Goal: Information Seeking & Learning: Check status

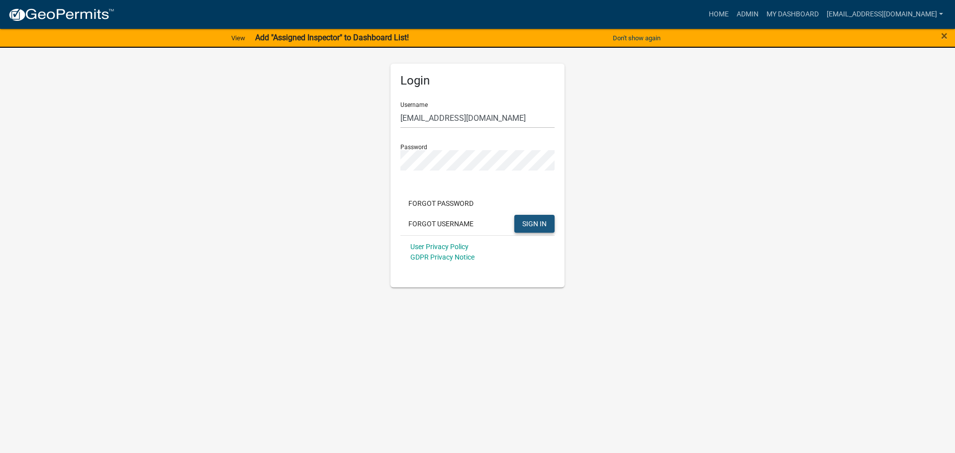
click at [536, 227] on span "SIGN IN" at bounding box center [534, 223] width 24 height 8
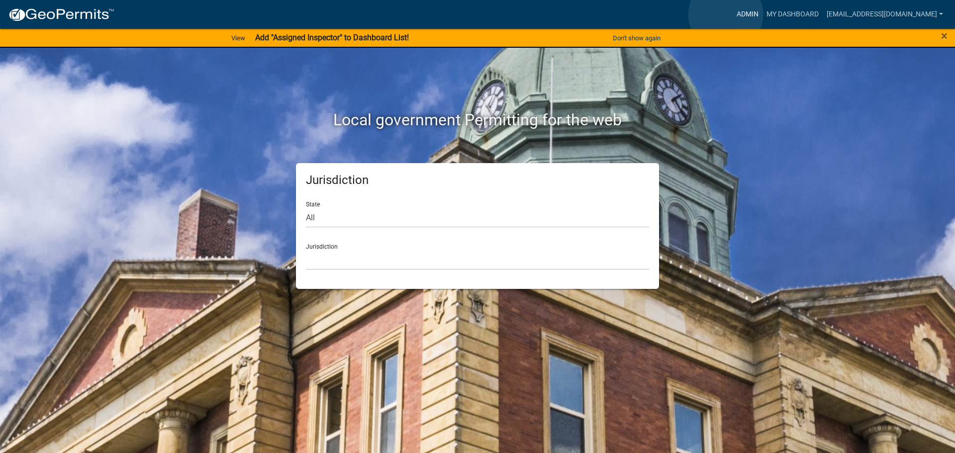
click at [733, 14] on link "Admin" at bounding box center [748, 14] width 30 height 19
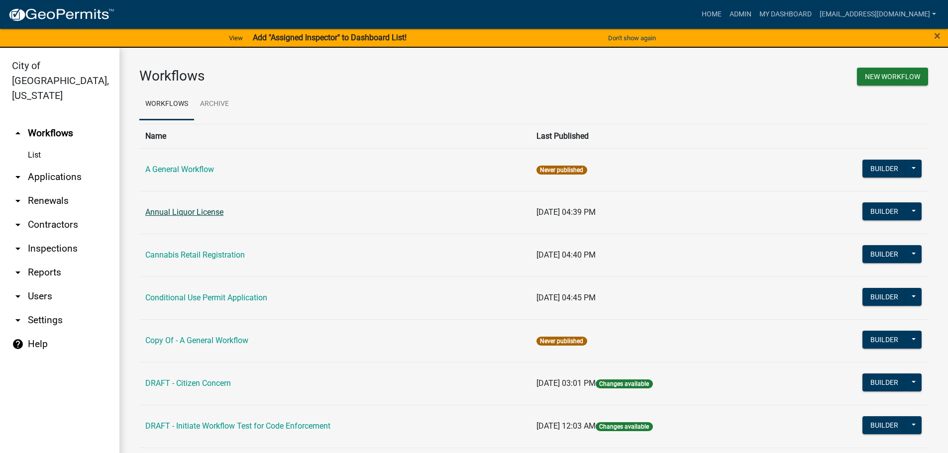
click at [163, 213] on link "Annual Liquor License" at bounding box center [184, 211] width 78 height 9
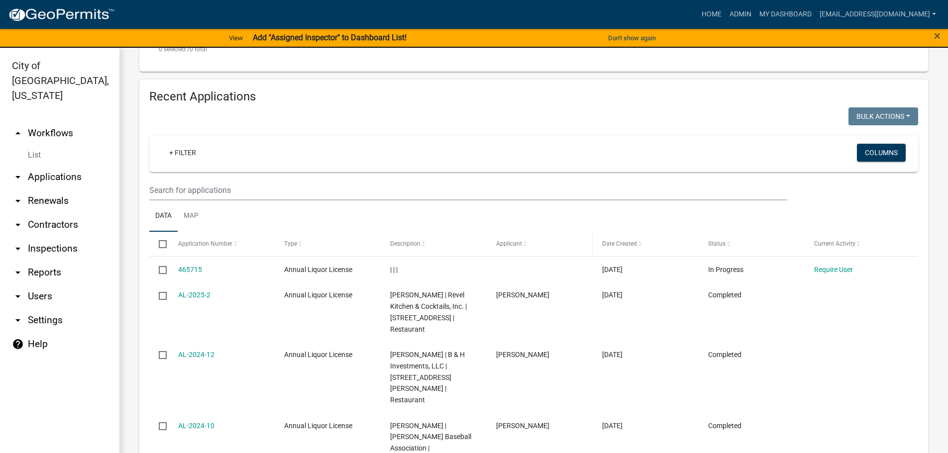
scroll to position [348, 0]
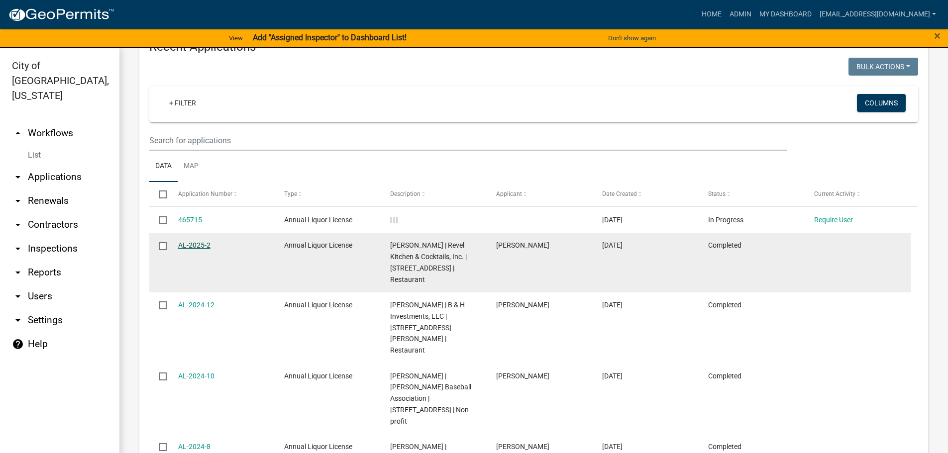
click at [199, 244] on link "AL-2025-2" at bounding box center [194, 245] width 32 height 8
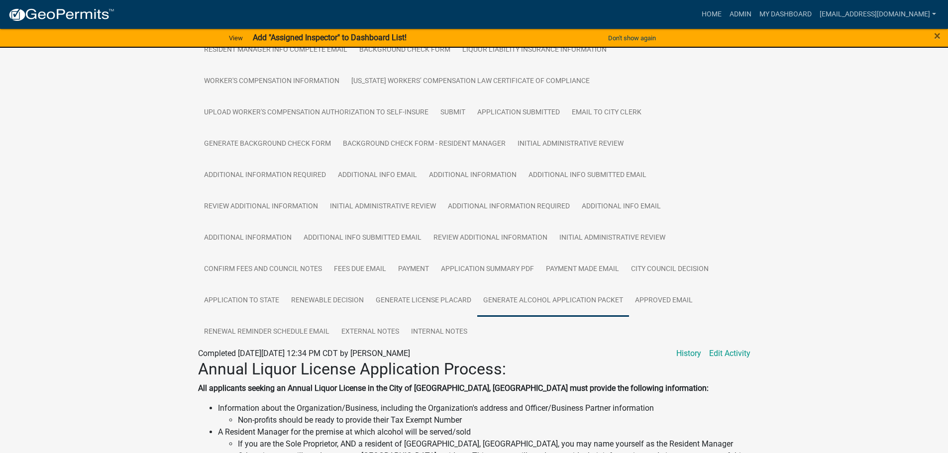
scroll to position [249, 0]
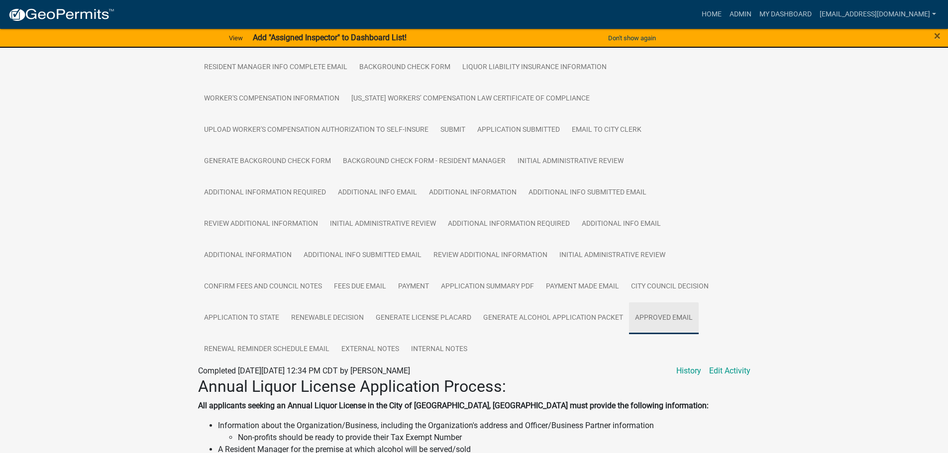
click at [649, 323] on link "Approved Email" at bounding box center [664, 319] width 70 height 32
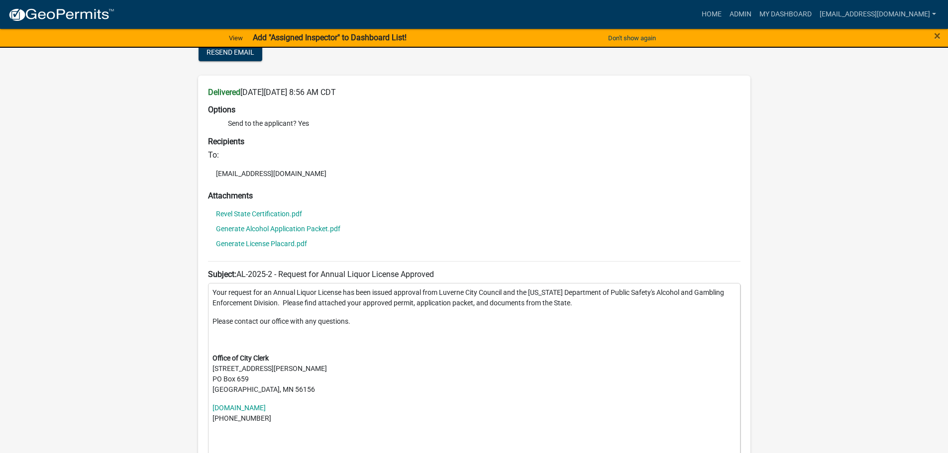
scroll to position [597, 0]
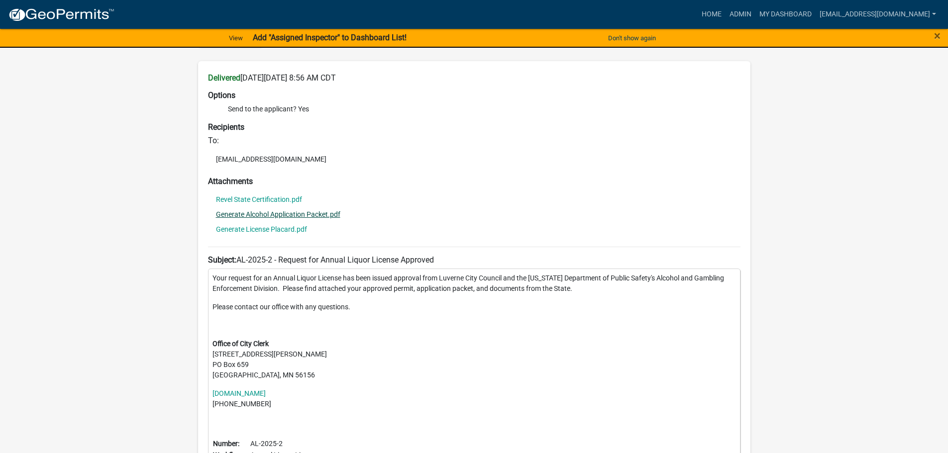
click at [247, 212] on link "Generate Alcohol Application Packet.pdf" at bounding box center [278, 214] width 124 height 7
click at [137, 272] on div "Annual Liquor License AL-2025-2 Amount Paid $967.00 Actions View receipt Printe…" at bounding box center [474, 6] width 948 height 1111
click at [286, 201] on link "Revel State Certification.pdf" at bounding box center [259, 199] width 86 height 7
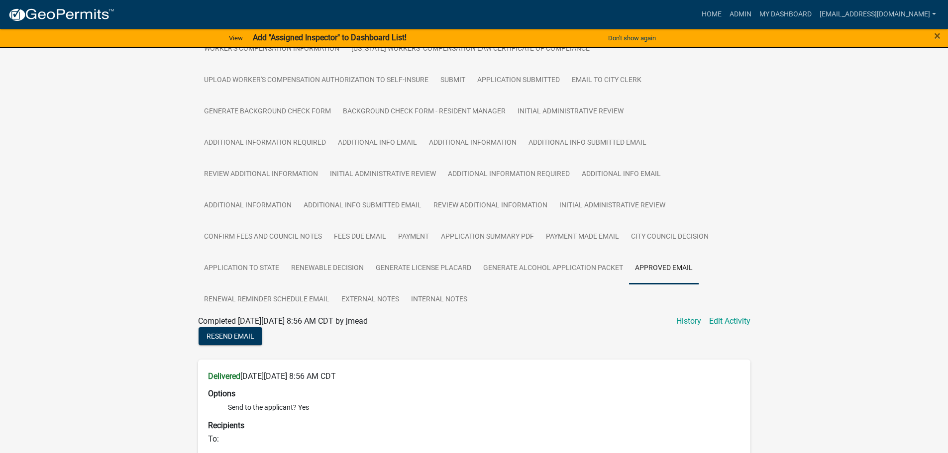
scroll to position [0, 0]
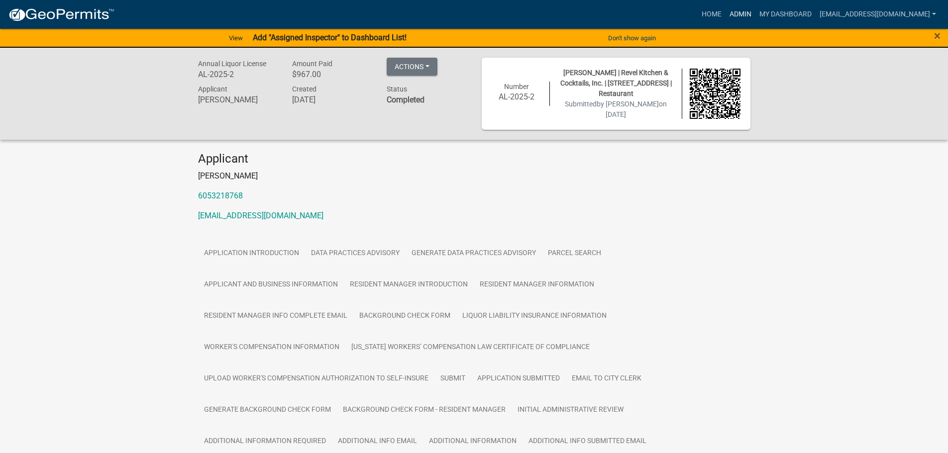
click at [725, 17] on link "Admin" at bounding box center [740, 14] width 30 height 19
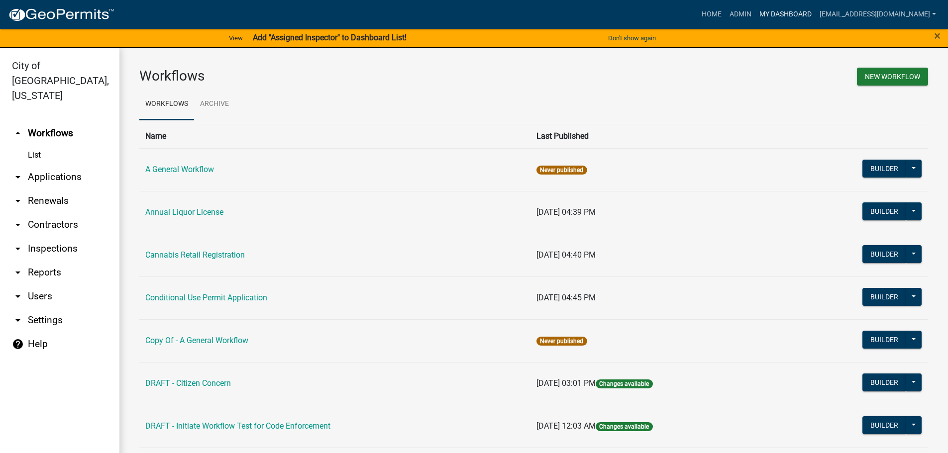
click at [771, 11] on link "My Dashboard" at bounding box center [785, 14] width 60 height 19
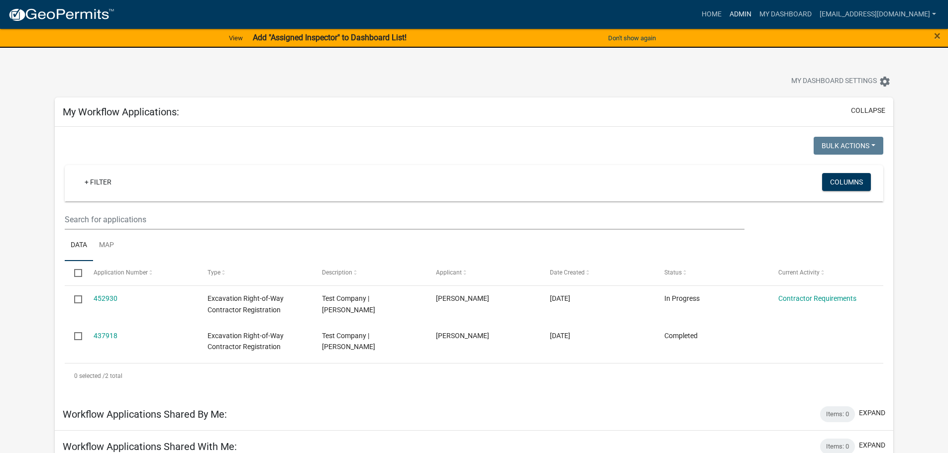
click at [725, 15] on link "Admin" at bounding box center [740, 14] width 30 height 19
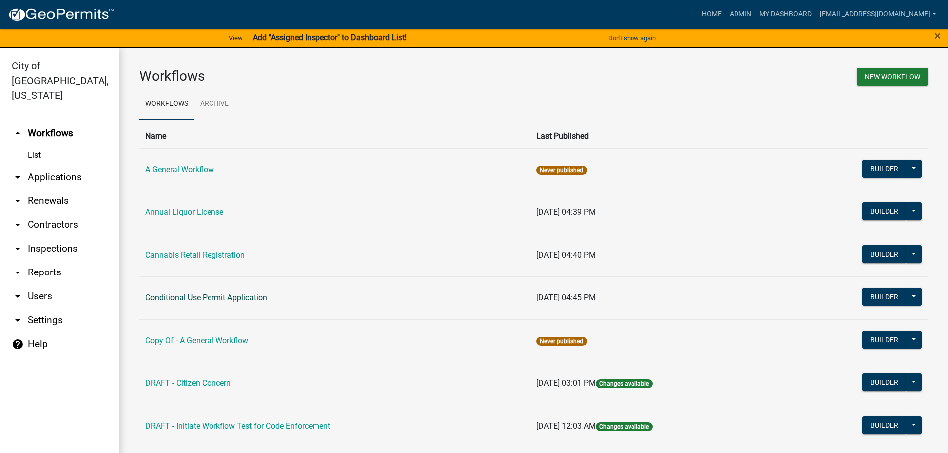
click at [205, 296] on link "Conditional Use Permit Application" at bounding box center [206, 297] width 122 height 9
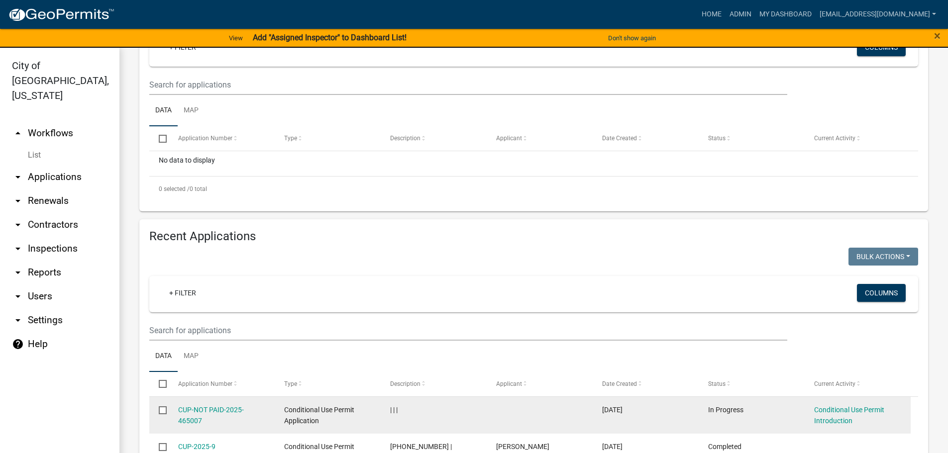
scroll to position [398, 0]
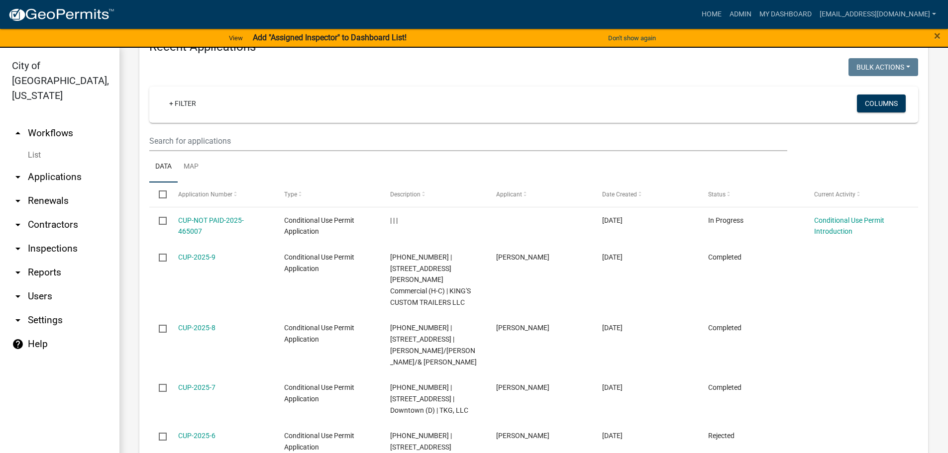
click at [194, 254] on link "CUP-2025-9" at bounding box center [196, 257] width 37 height 8
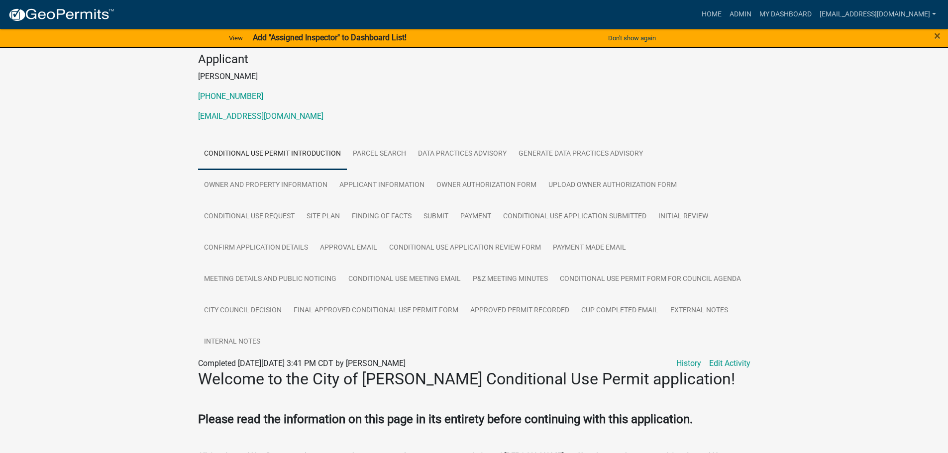
scroll to position [99, 0]
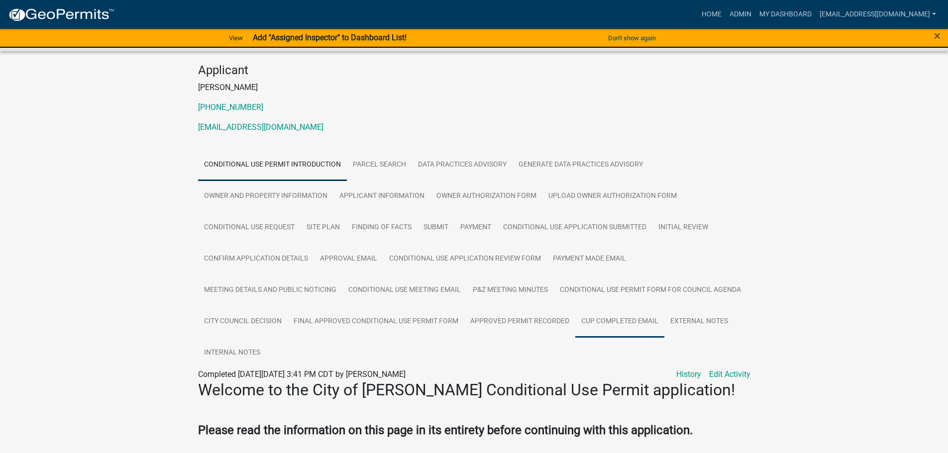
click at [624, 307] on link "CUP Completed Email" at bounding box center [619, 322] width 89 height 32
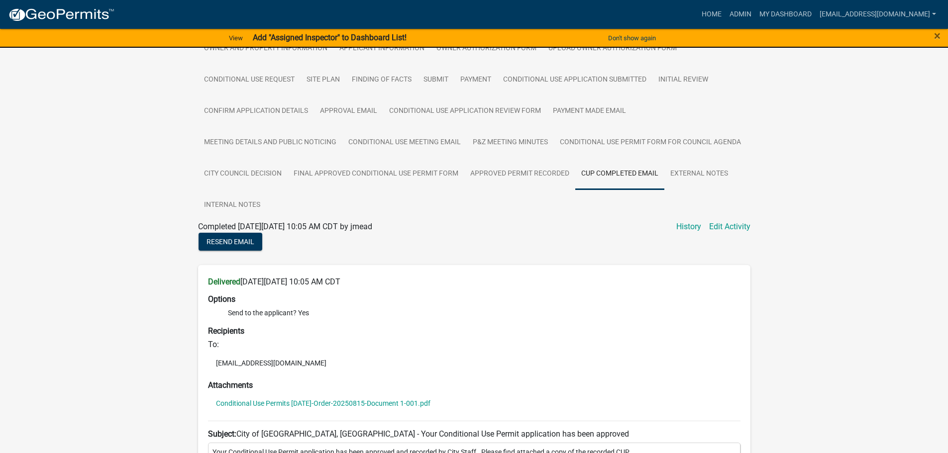
scroll to position [248, 0]
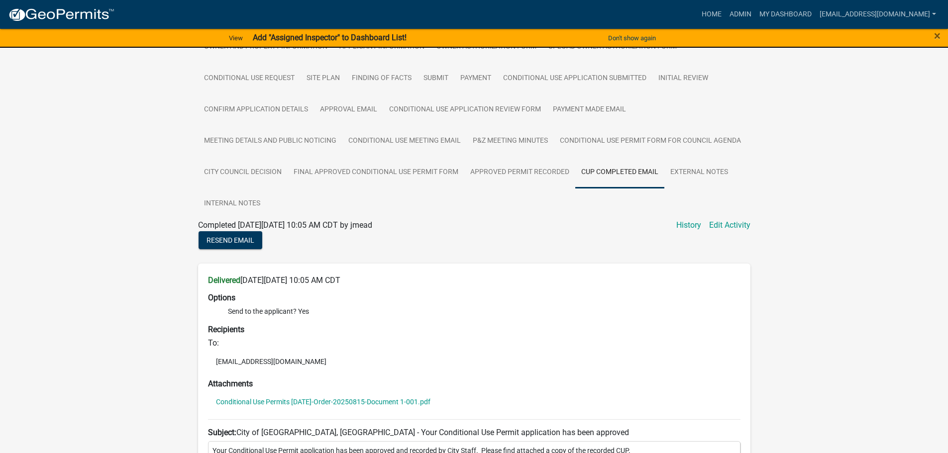
click at [118, 367] on div "Conditional Use Permit Application CUP-2025-9 Amount Paid $400.00 Actions View …" at bounding box center [474, 248] width 948 height 898
click at [177, 183] on div "Conditional Use Permit Application CUP-2025-9 Amount Paid $400.00 Actions View …" at bounding box center [474, 248] width 948 height 898
click at [120, 213] on div "Conditional Use Permit Application CUP-2025-9 Amount Paid $400.00 Actions View …" at bounding box center [474, 248] width 948 height 898
click at [144, 333] on div "Conditional Use Permit Application CUP-2025-9 Amount Paid $400.00 Actions View …" at bounding box center [474, 248] width 948 height 898
click at [160, 352] on div "Conditional Use Permit Application CUP-2025-9 Amount Paid $400.00 Actions View …" at bounding box center [474, 248] width 948 height 898
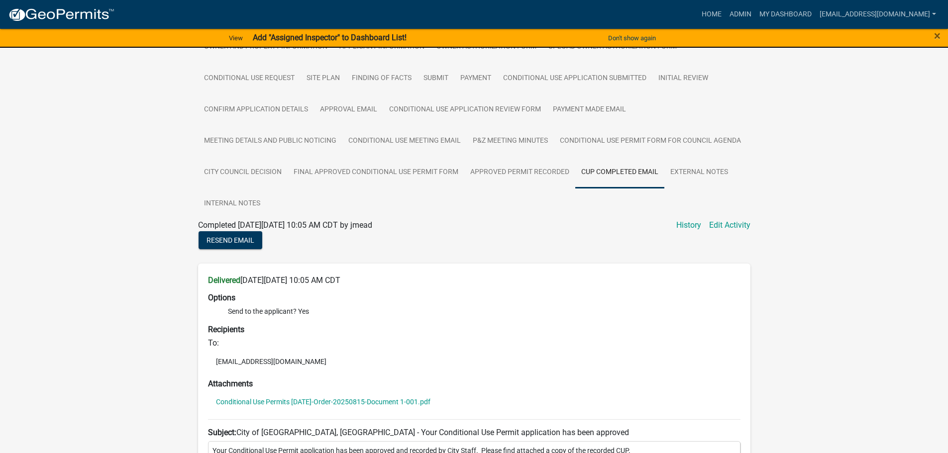
scroll to position [494, 0]
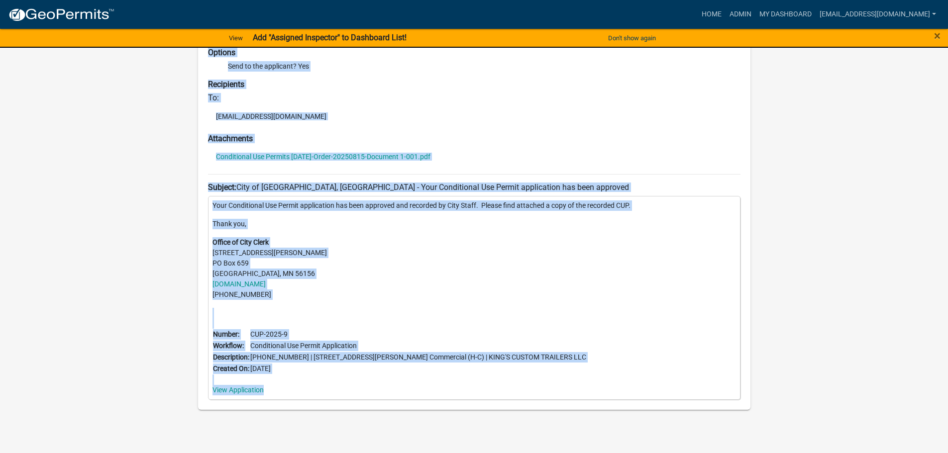
click at [855, 399] on div "Conditional Use Permit Application CUP-2025-9 Amount Paid $400.00 Actions View …" at bounding box center [474, 3] width 948 height 898
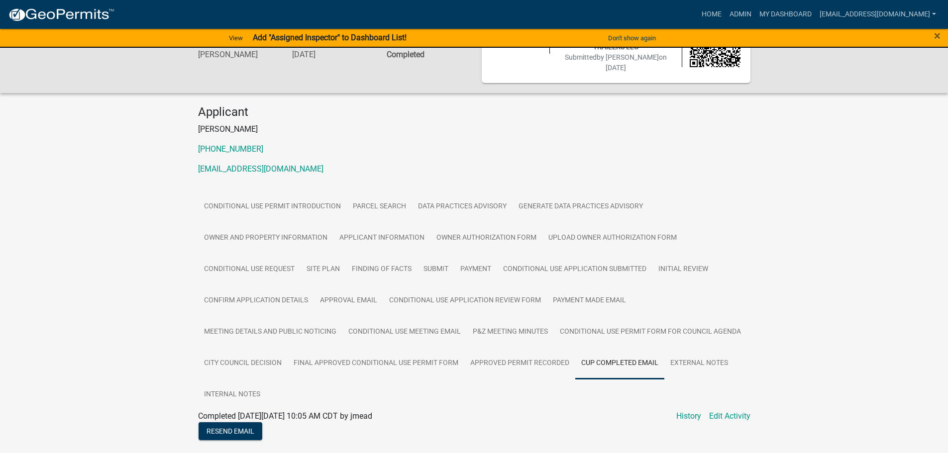
scroll to position [0, 0]
